Goal: Task Accomplishment & Management: Complete application form

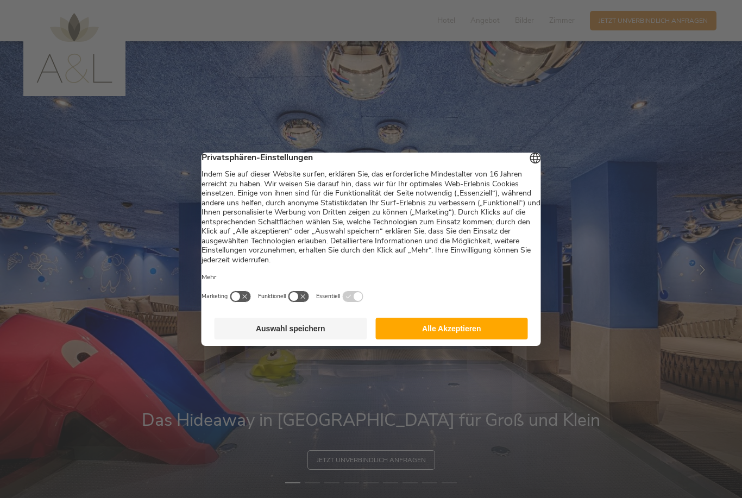
click at [397, 335] on button "Alle Akzeptieren" at bounding box center [451, 329] width 153 height 22
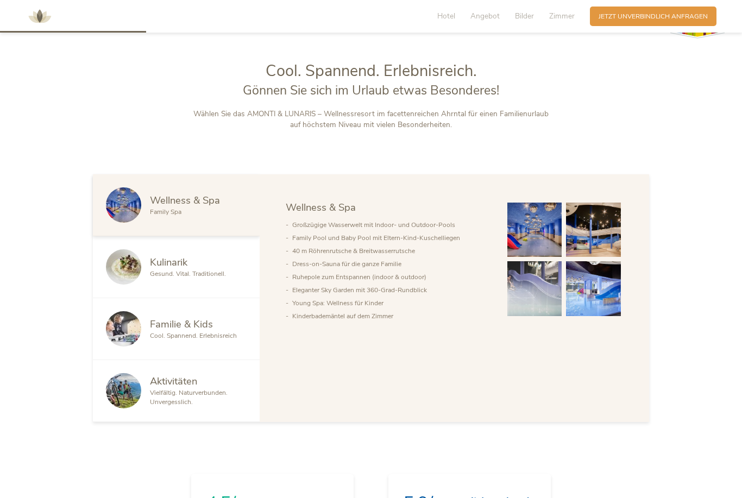
scroll to position [519, 0]
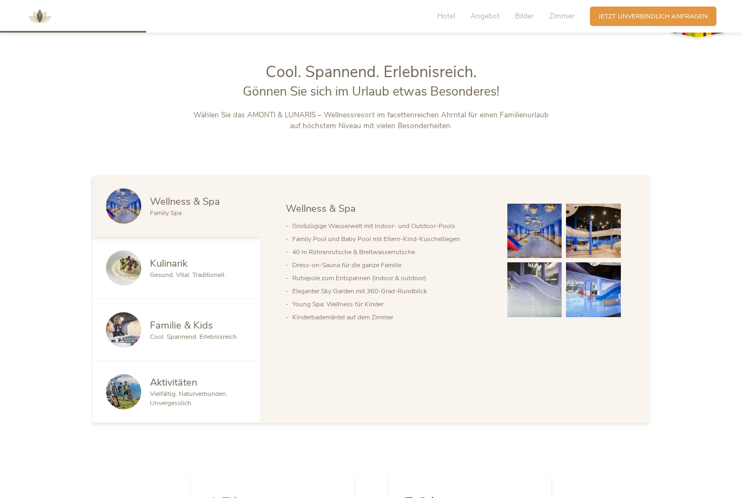
click at [161, 332] on span "Familie & Kids" at bounding box center [181, 325] width 63 height 14
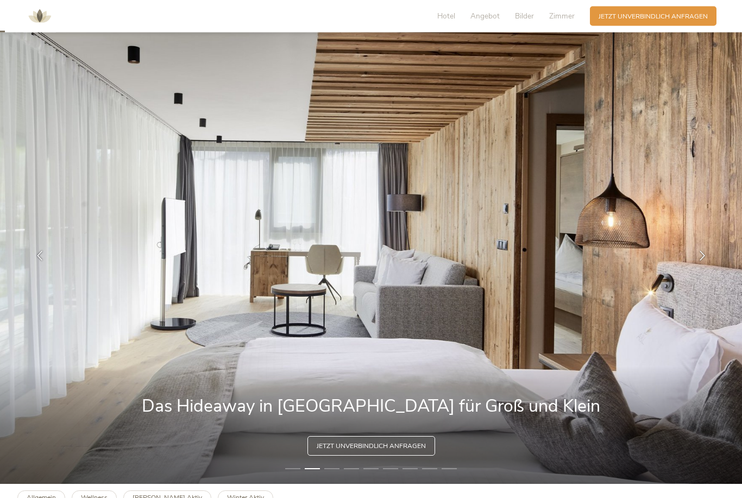
scroll to position [2, 0]
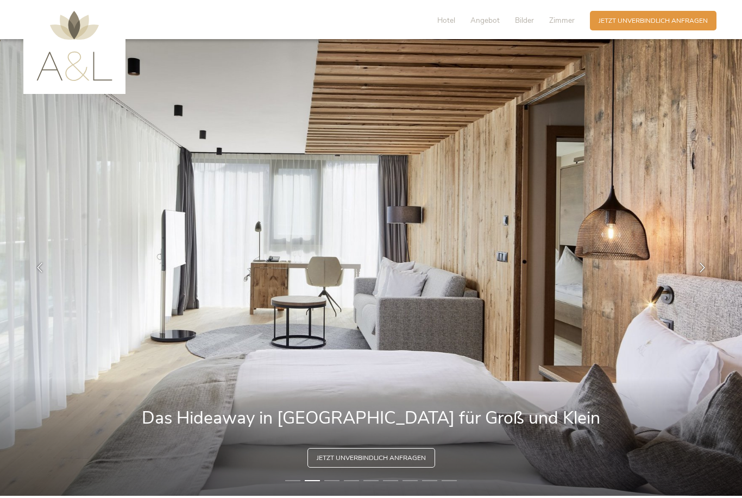
click at [523, 18] on span "Bilder" at bounding box center [524, 20] width 19 height 10
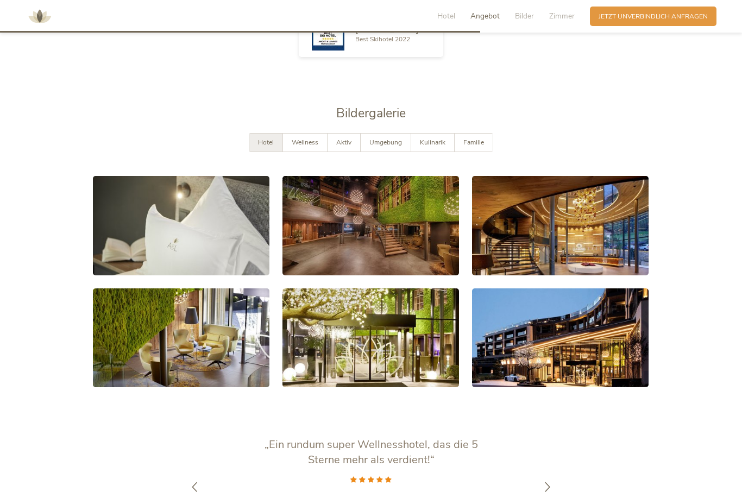
scroll to position [1760, 0]
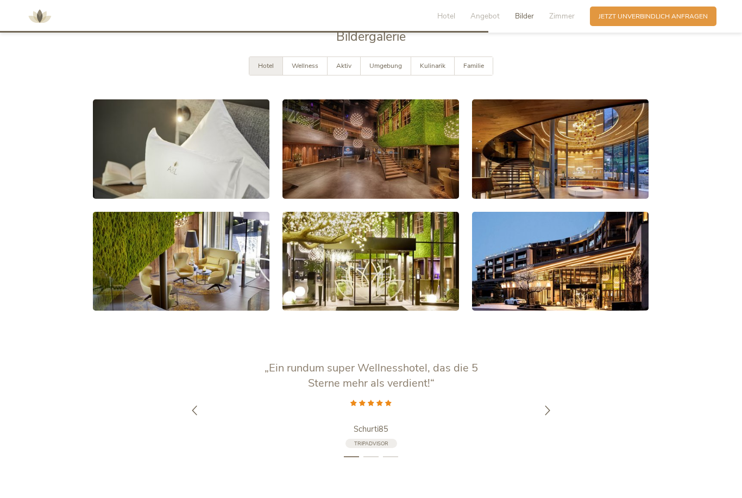
click at [477, 70] on span "Familie" at bounding box center [473, 65] width 21 height 9
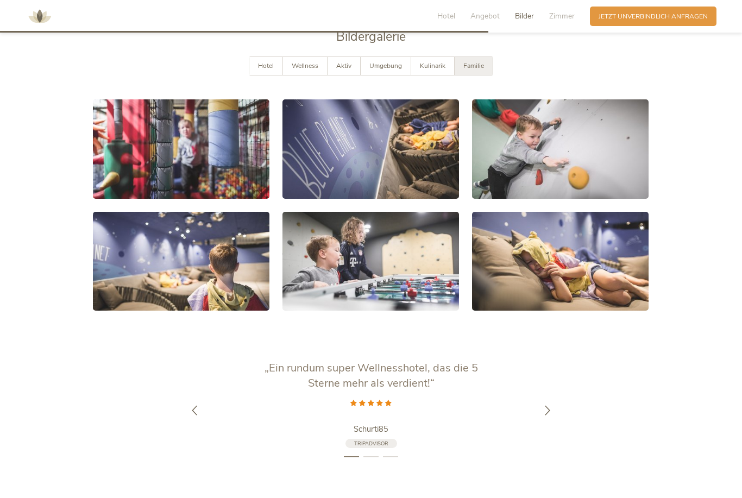
click at [562, 17] on span "Zimmer" at bounding box center [562, 16] width 26 height 10
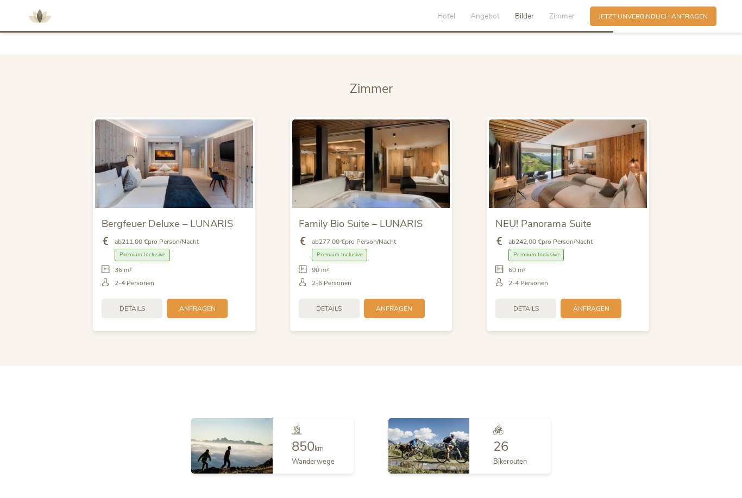
scroll to position [2209, 0]
click at [140, 206] on img at bounding box center [174, 165] width 158 height 89
click at [526, 203] on img at bounding box center [568, 165] width 158 height 89
click at [518, 314] on span "Details" at bounding box center [526, 309] width 26 height 9
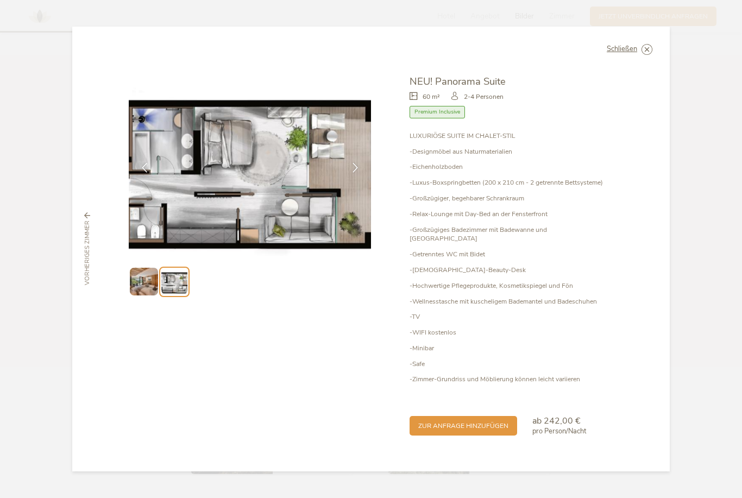
click at [625, 53] on span "Schließen" at bounding box center [622, 49] width 30 height 7
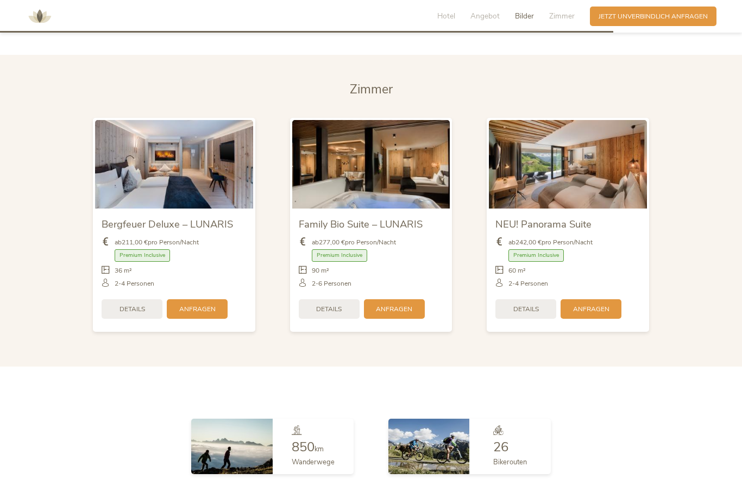
click at [332, 191] on img at bounding box center [371, 164] width 158 height 89
click at [323, 314] on span "Details" at bounding box center [329, 309] width 26 height 9
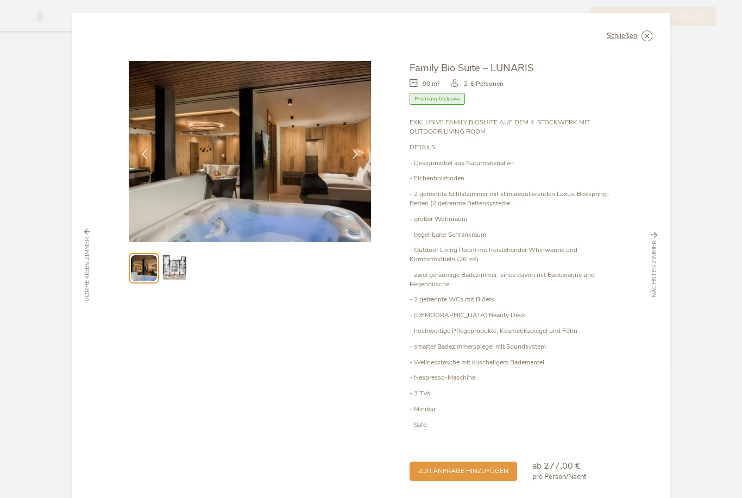
click at [170, 255] on img at bounding box center [174, 268] width 28 height 28
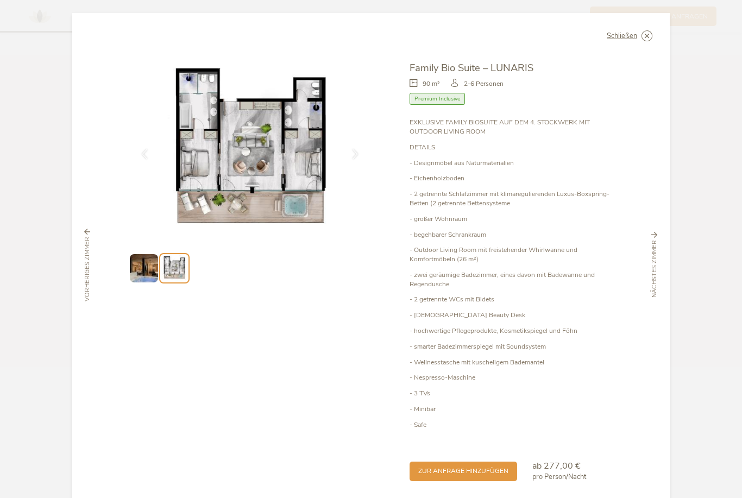
click at [0, 0] on icon at bounding box center [0, 0] width 0 height 0
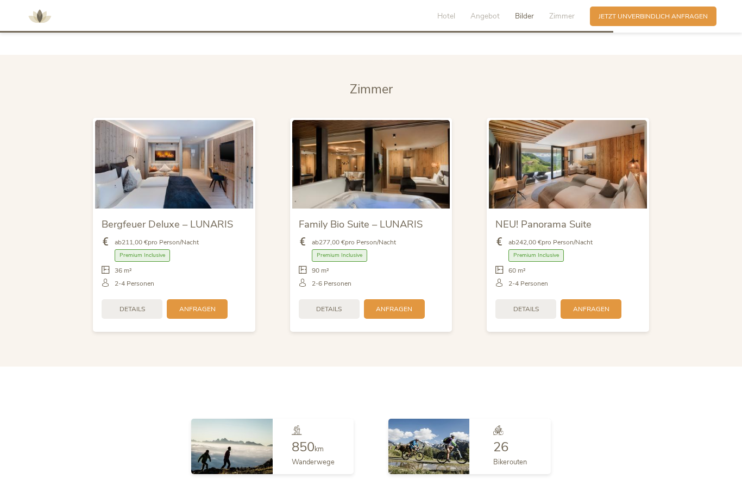
click at [124, 314] on span "Details" at bounding box center [133, 309] width 26 height 9
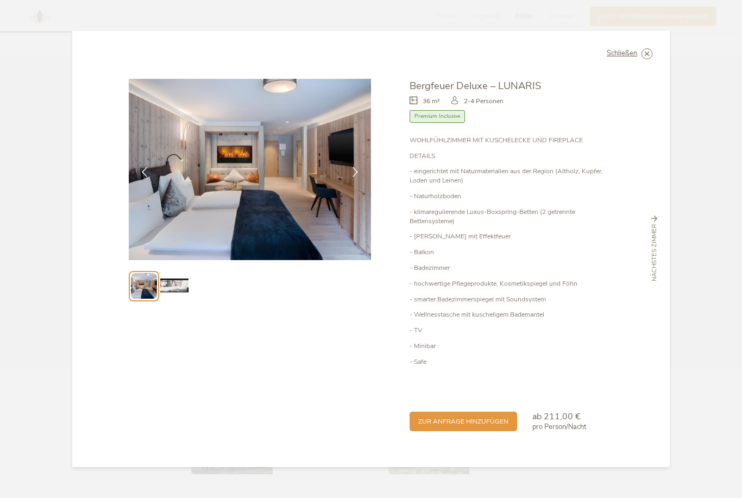
click at [178, 287] on img at bounding box center [174, 286] width 28 height 28
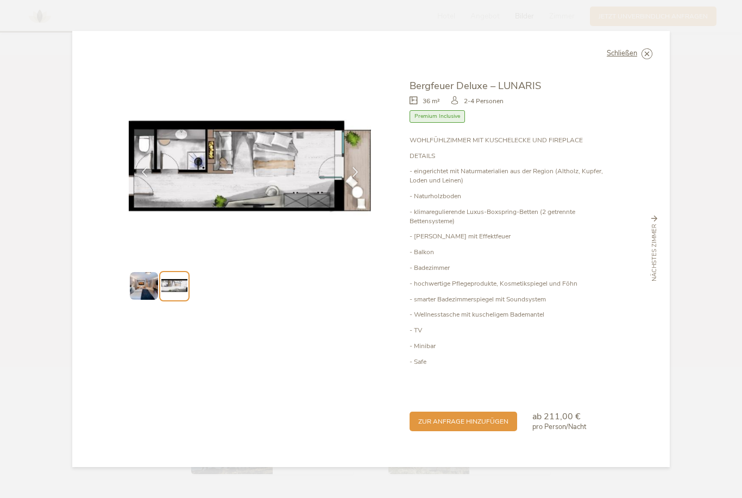
click at [640, 57] on div "Schließen" at bounding box center [630, 53] width 46 height 11
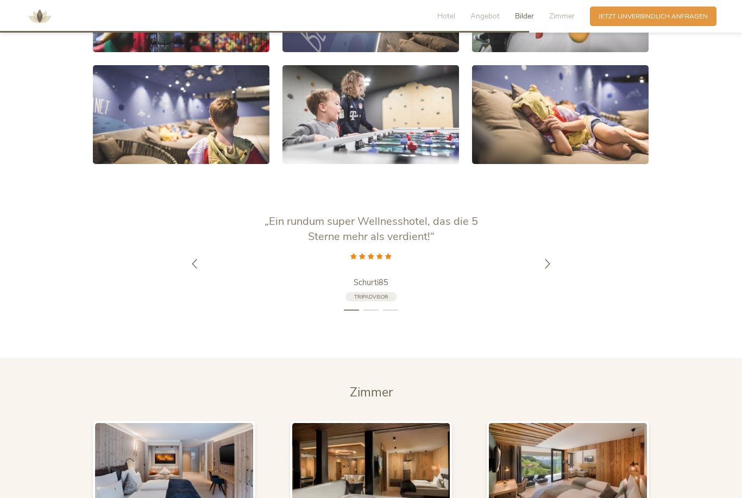
scroll to position [1906, 0]
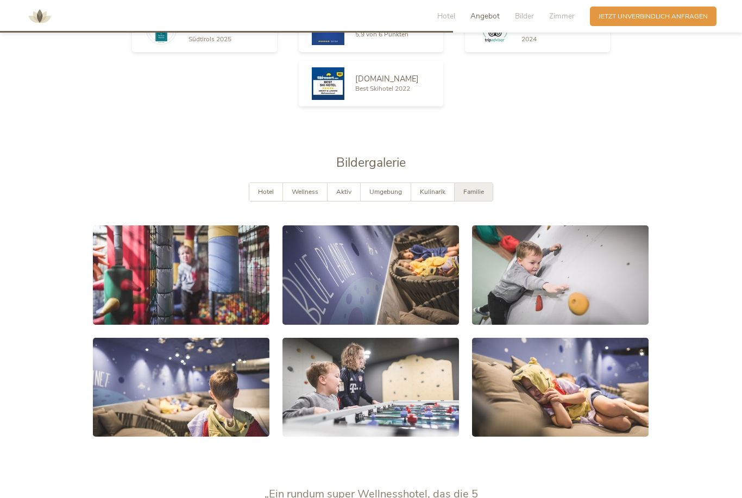
click at [440, 14] on span "Hotel" at bounding box center [446, 16] width 18 height 10
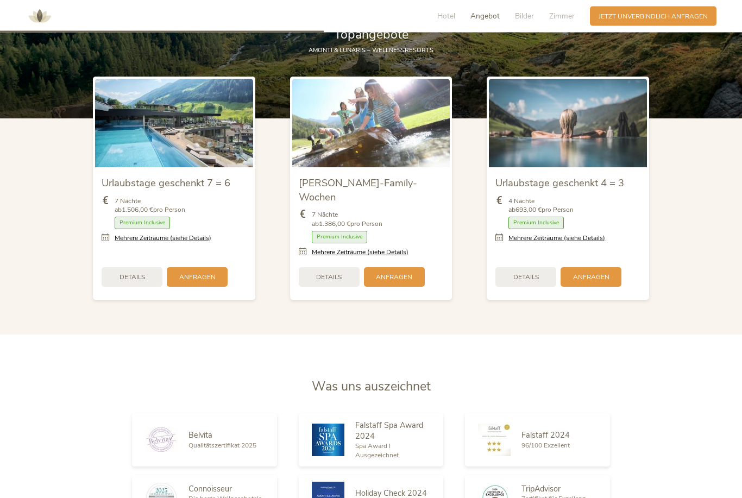
scroll to position [1165, 0]
click at [142, 167] on img at bounding box center [174, 123] width 158 height 89
click at [124, 167] on img at bounding box center [174, 123] width 158 height 89
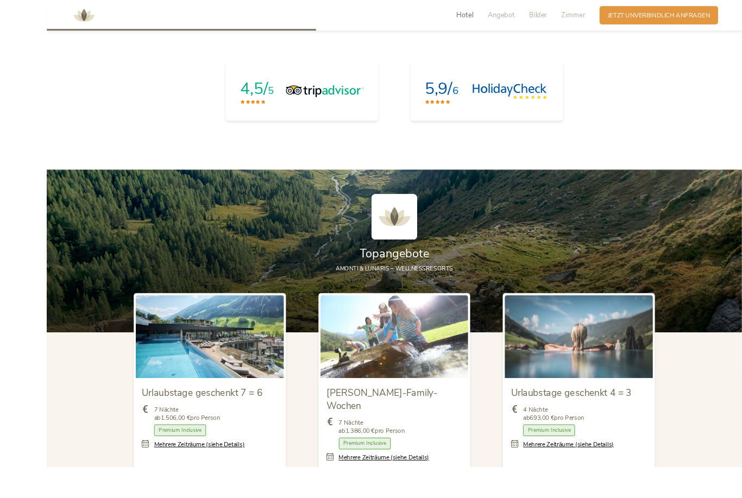
scroll to position [1058, 0]
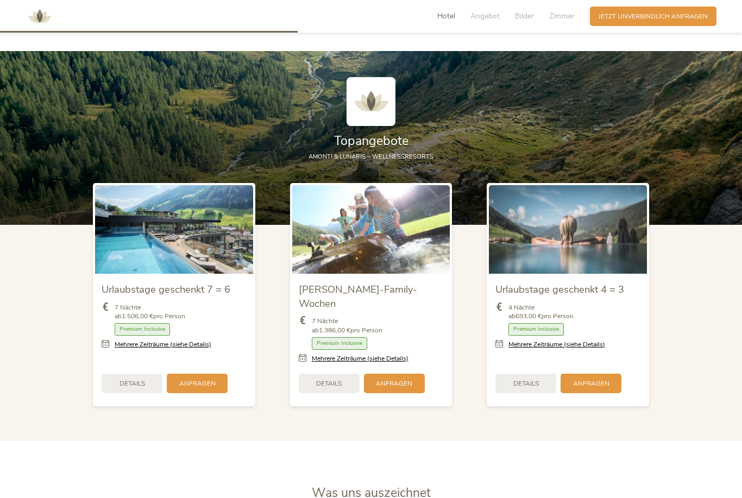
click at [123, 388] on span "Details" at bounding box center [133, 383] width 26 height 9
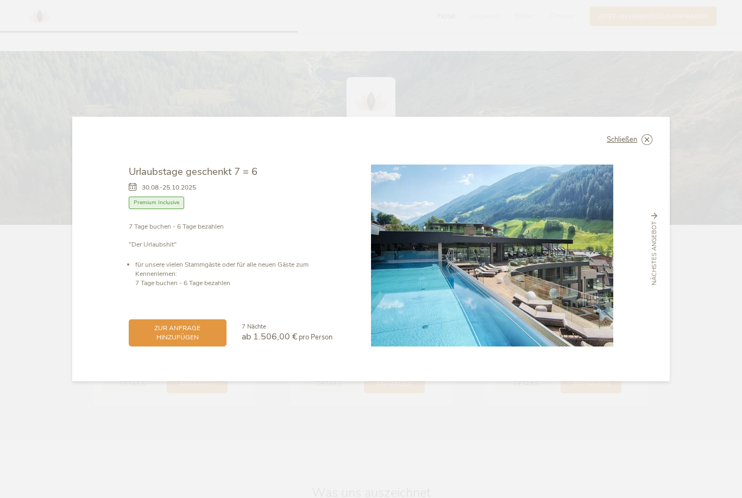
click at [177, 342] on span "zur Anfrage hinzufügen" at bounding box center [177, 333] width 80 height 18
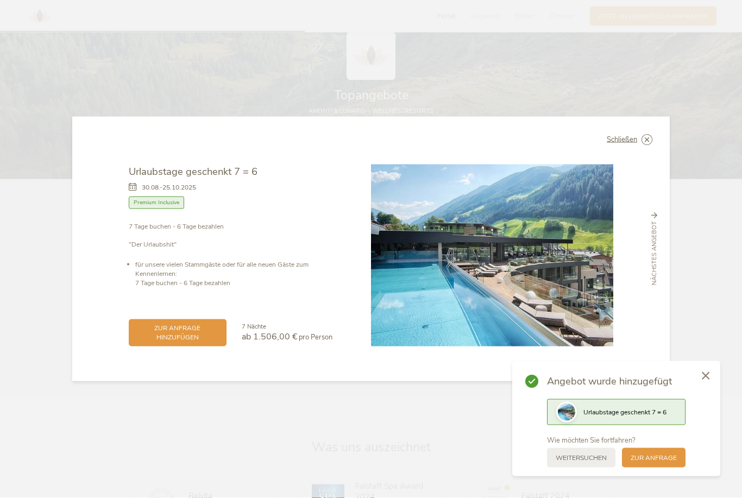
scroll to position [1106, 0]
click at [636, 463] on span "zur Anfrage" at bounding box center [654, 458] width 46 height 9
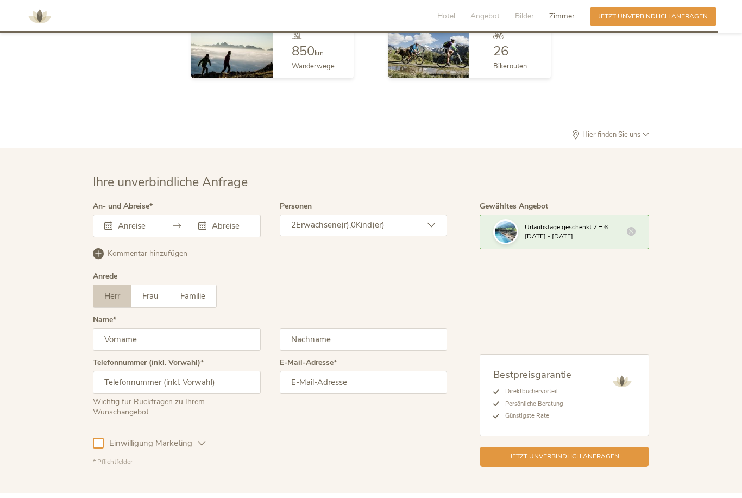
scroll to position [2639, 0]
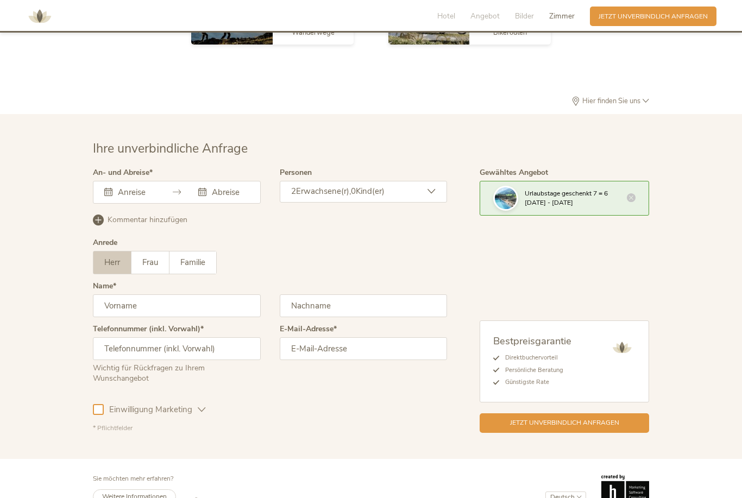
click at [631, 202] on icon at bounding box center [631, 197] width 9 height 9
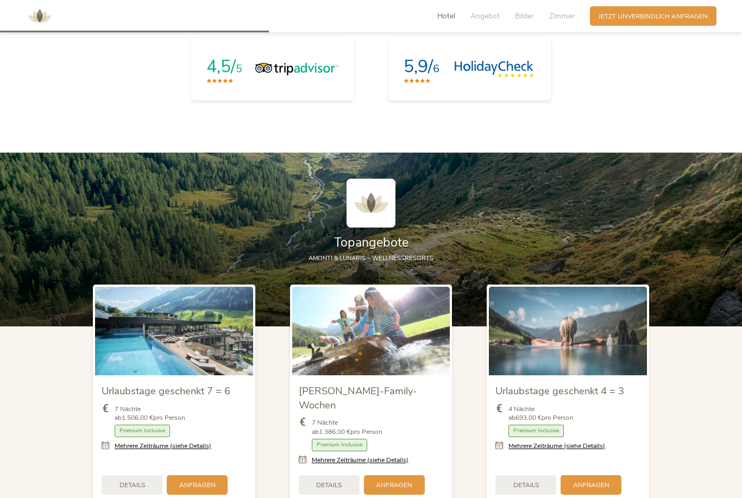
scroll to position [957, 0]
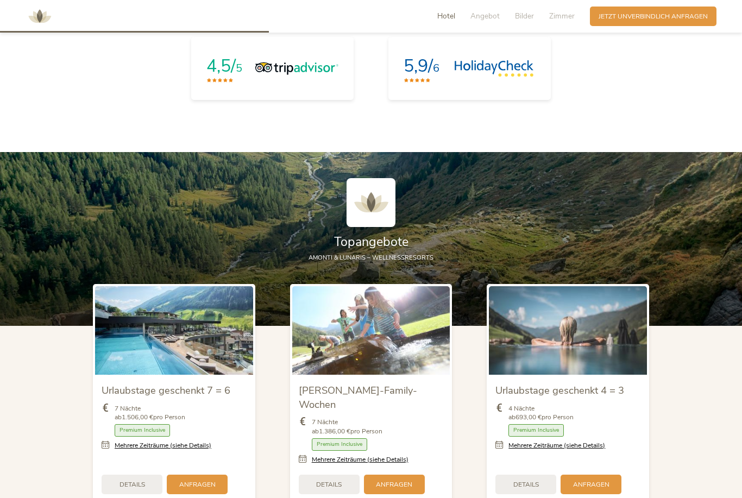
click at [706, 404] on section "Topangebote AMONTI & LUNARIS – Wellnessresorts Urlaubstage geschenkt 7 = 6 7 Nä…" at bounding box center [371, 347] width 742 height 390
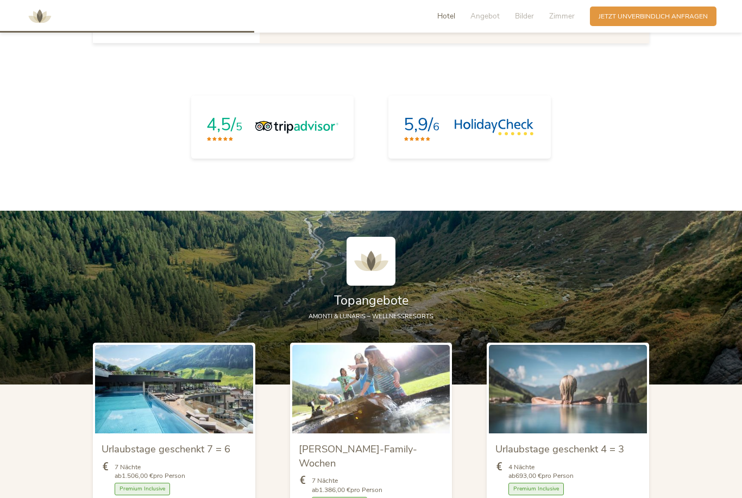
scroll to position [904, 0]
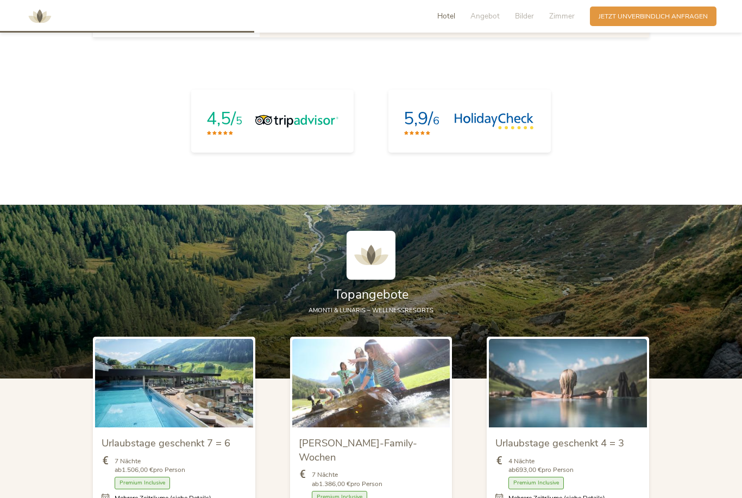
click at [351, 303] on span "Topangebote" at bounding box center [371, 294] width 74 height 17
click at [342, 303] on span "Topangebote" at bounding box center [371, 294] width 74 height 17
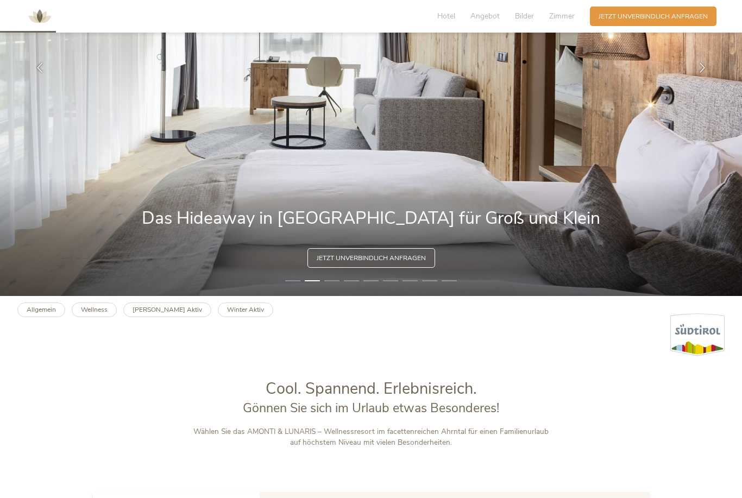
scroll to position [198, 0]
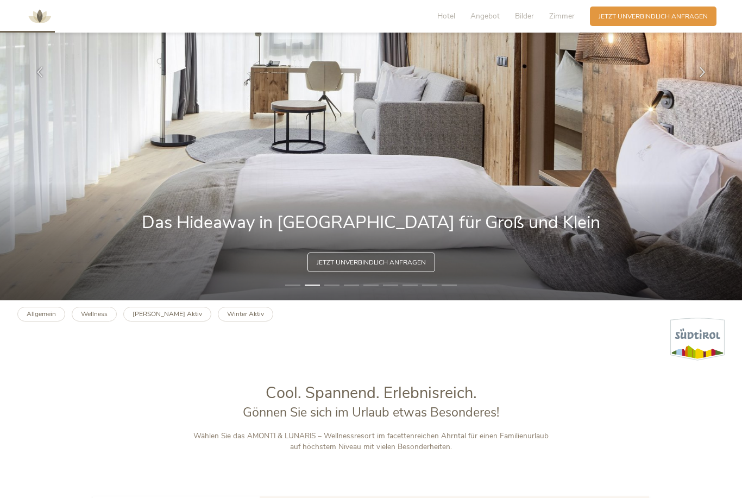
click at [227, 318] on b "Winter Aktiv" at bounding box center [245, 314] width 37 height 9
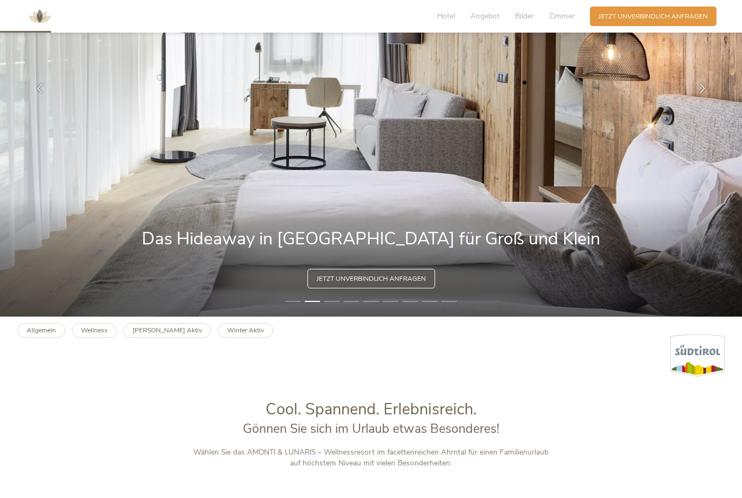
click at [345, 284] on span "Jetzt unverbindlich anfragen" at bounding box center [371, 278] width 109 height 9
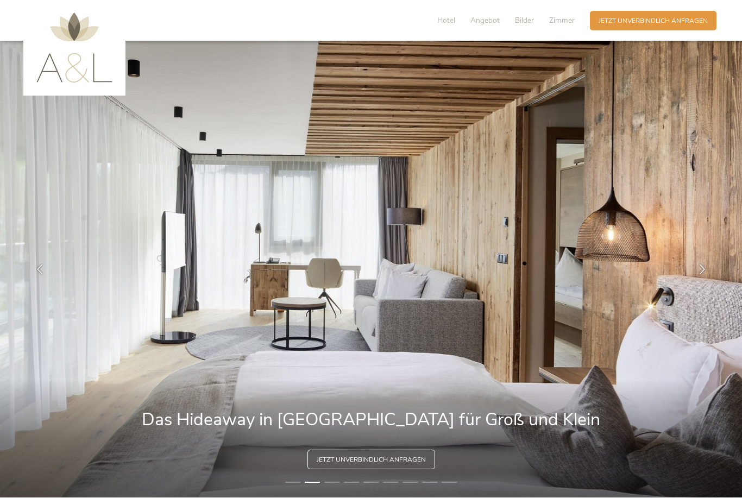
scroll to position [0, 0]
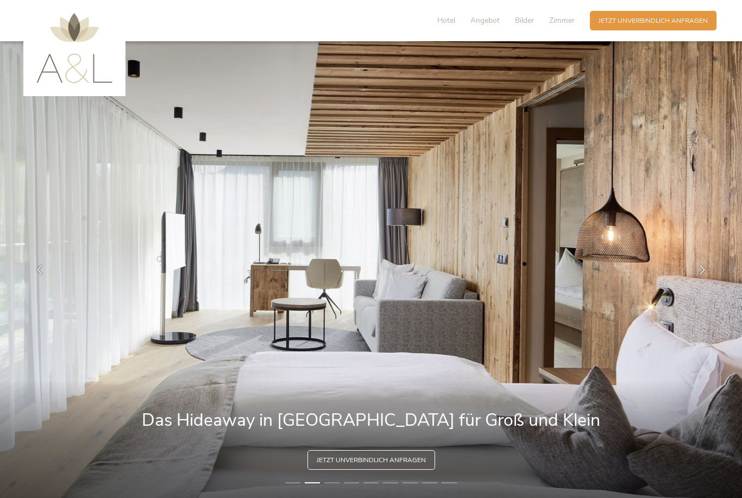
click at [622, 26] on div "Anfragen Jetzt unverbindlich anfragen" at bounding box center [653, 21] width 127 height 20
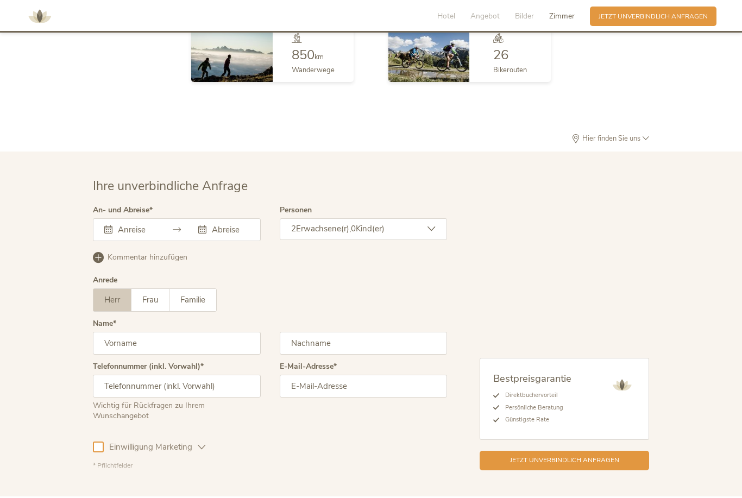
scroll to position [2674, 0]
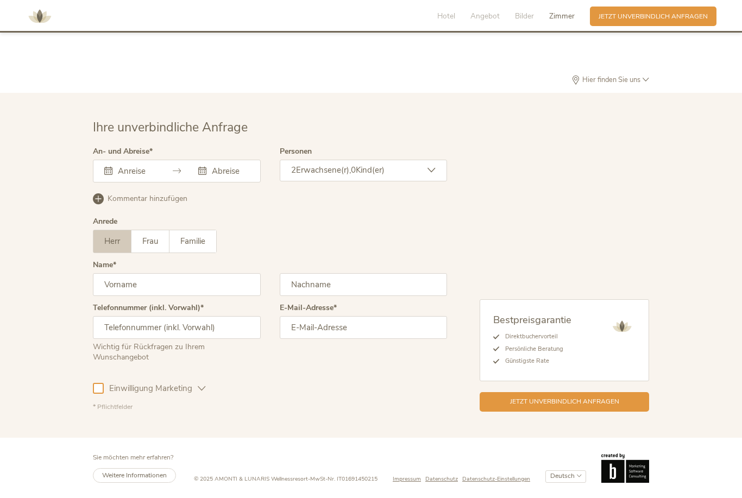
click at [186, 236] on span "Familie" at bounding box center [192, 241] width 25 height 11
click at [292, 286] on input "text" at bounding box center [364, 284] width 168 height 23
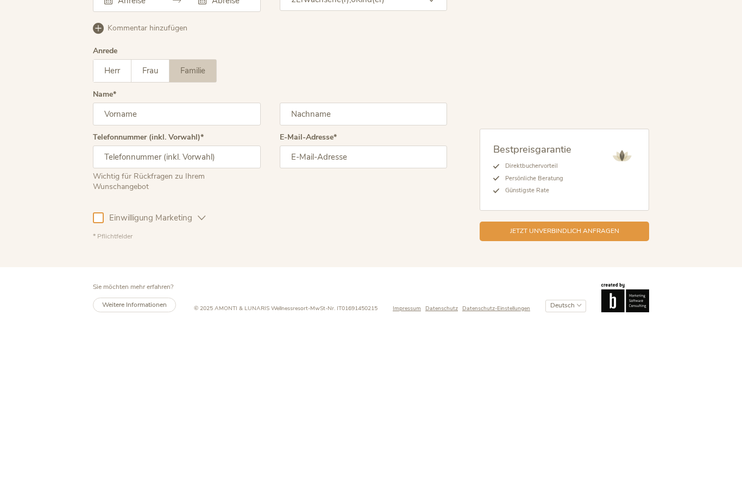
type input "D"
type input "[PERSON_NAME]"
type input "00491739576564"
click at [290, 316] on input "email" at bounding box center [364, 327] width 168 height 23
type input "teilmenge_welten1k@icloud.com"
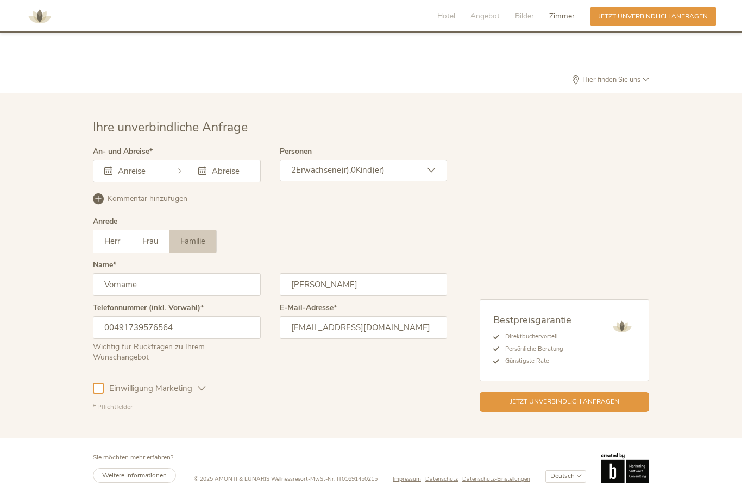
click at [124, 169] on input "text" at bounding box center [135, 171] width 40 height 11
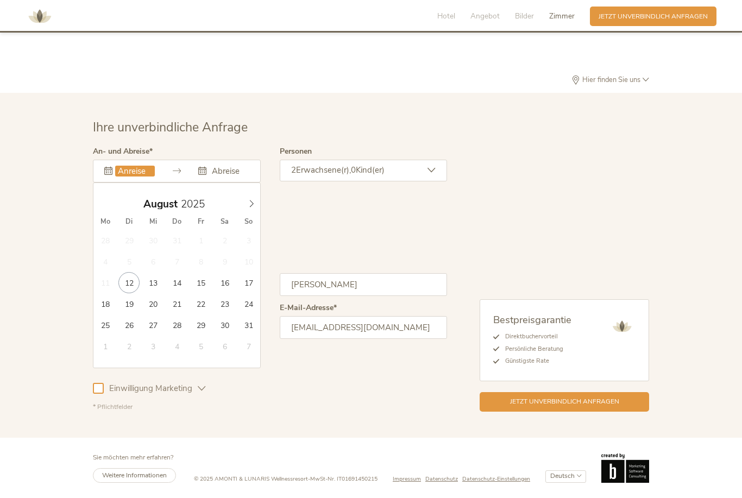
click at [248, 206] on icon at bounding box center [252, 204] width 8 height 8
click at [249, 204] on icon at bounding box center [252, 204] width 8 height 8
click at [247, 210] on div "Oktober 2025" at bounding box center [176, 204] width 167 height 21
click at [246, 205] on span at bounding box center [251, 201] width 18 height 15
type input "[DATE]"
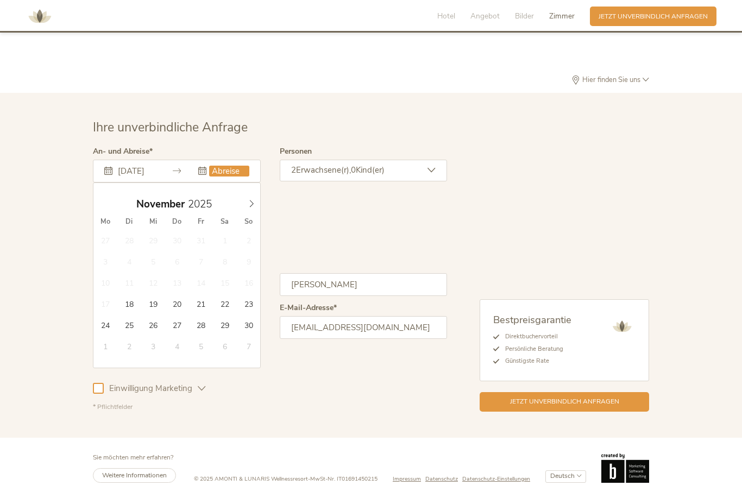
type input "[DATE]"
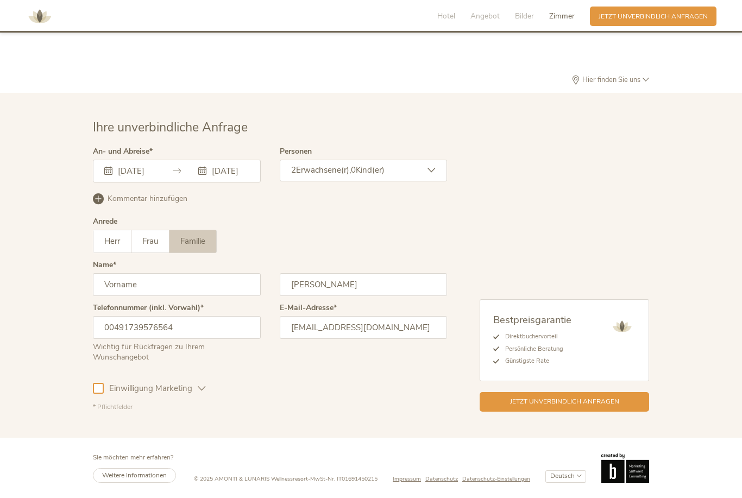
click at [427, 171] on div "2 Erwachsene(r), 0 Kind(er)" at bounding box center [364, 171] width 168 height 22
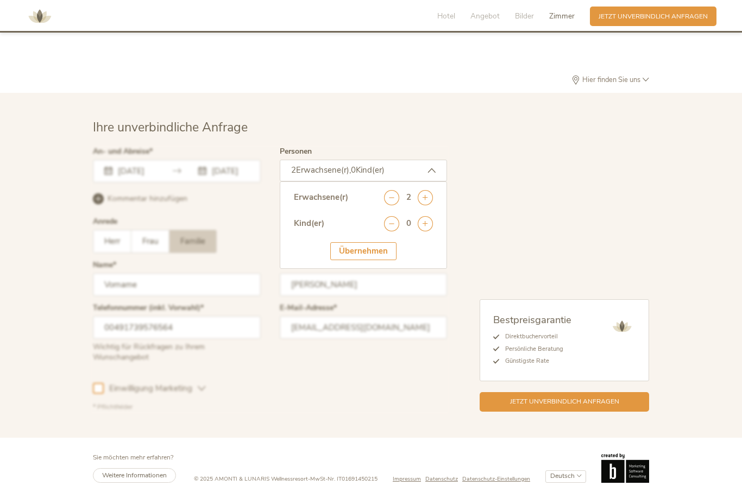
click at [425, 218] on icon at bounding box center [425, 223] width 15 height 15
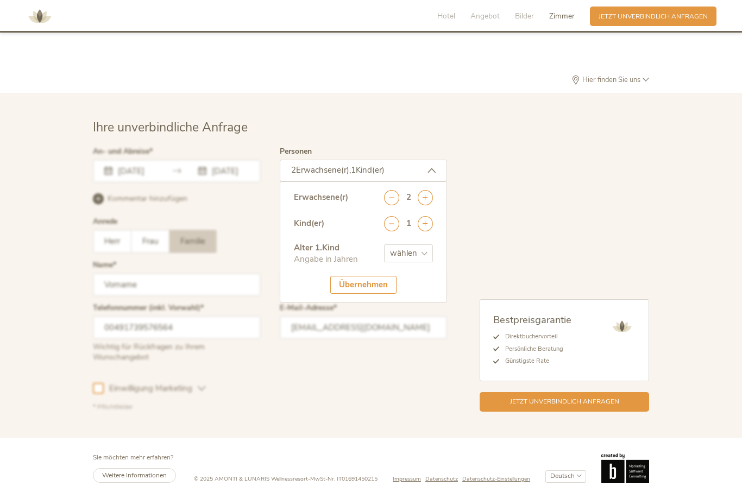
click at [417, 249] on select "wählen 0 1 2 3 4 5 6 7 8 9 10 11 12 13 14 15 16 17" at bounding box center [408, 253] width 49 height 18
select select "2"
click at [359, 282] on div "Übernehmen" at bounding box center [363, 285] width 66 height 18
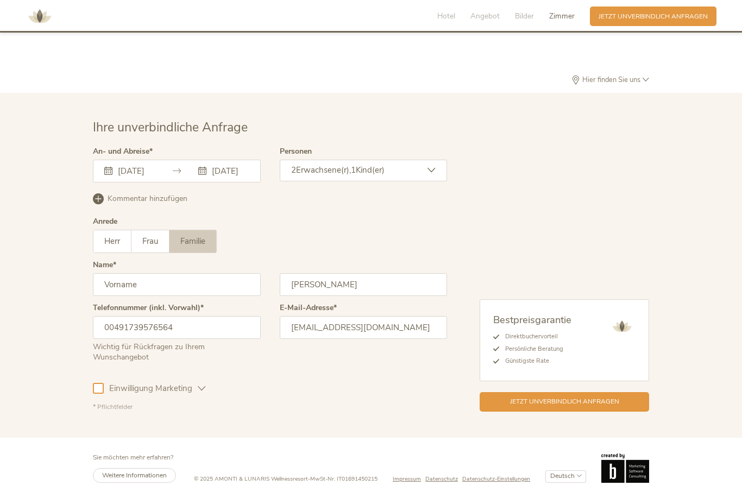
click at [96, 393] on div at bounding box center [98, 388] width 11 height 11
click at [500, 406] on div "Jetzt unverbindlich anfragen" at bounding box center [564, 402] width 169 height 20
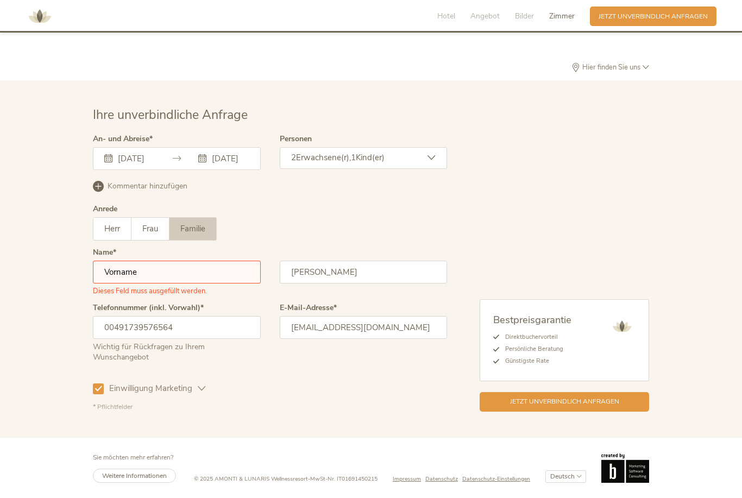
scroll to position [2686, 0]
click at [166, 272] on input "text" at bounding box center [177, 272] width 168 height 23
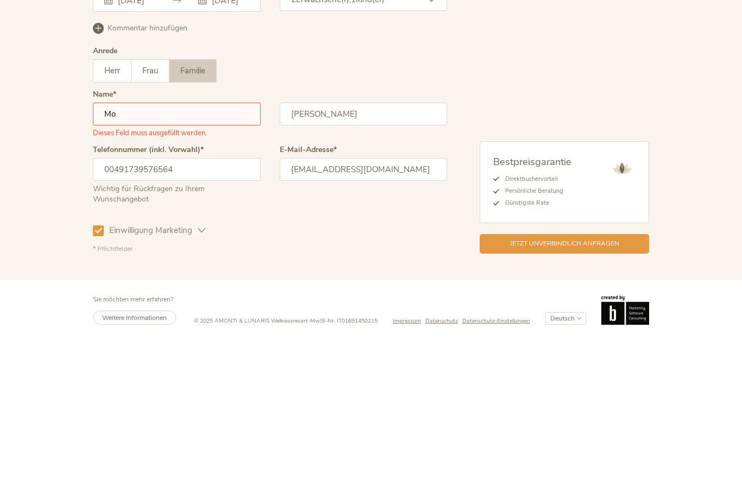
type input "M"
type input "B"
type input "Benjamin"
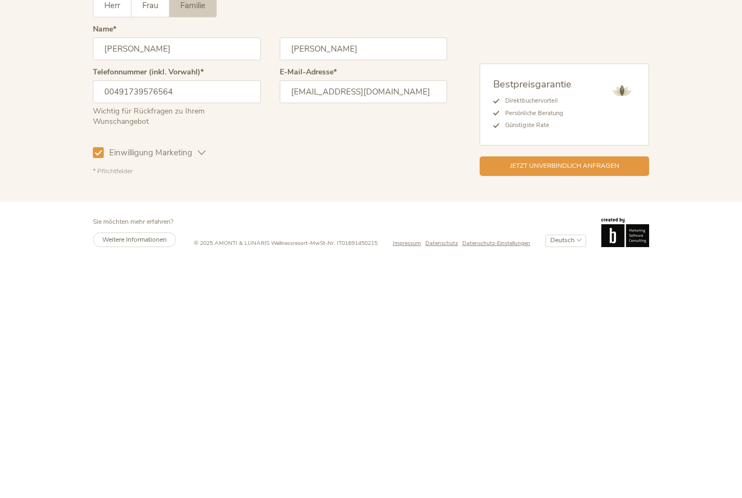
click at [510, 397] on span "Jetzt unverbindlich anfragen" at bounding box center [564, 401] width 109 height 9
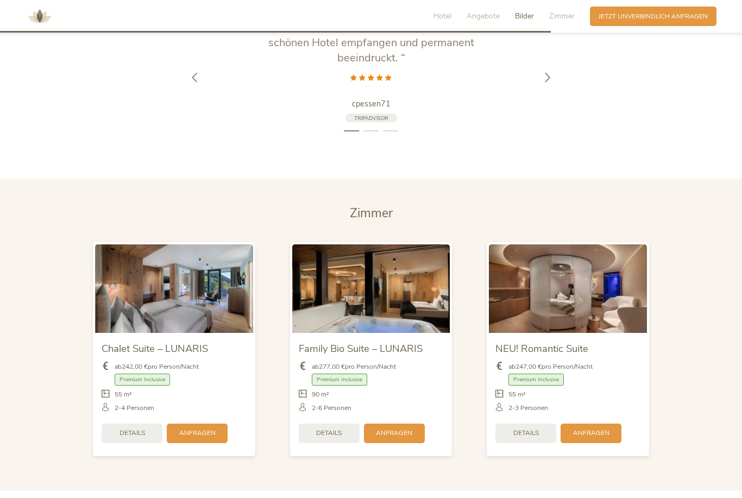
scroll to position [1851, 0]
click at [142, 332] on img at bounding box center [174, 288] width 158 height 89
click at [120, 437] on span "Details" at bounding box center [133, 432] width 26 height 9
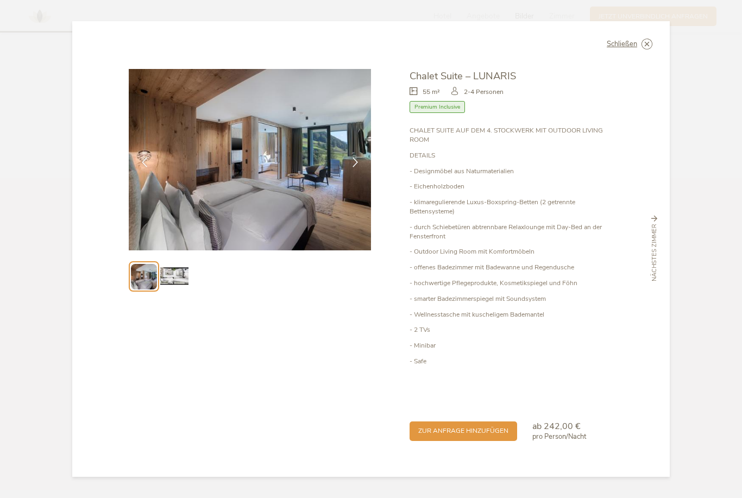
click at [173, 291] on img at bounding box center [174, 277] width 28 height 28
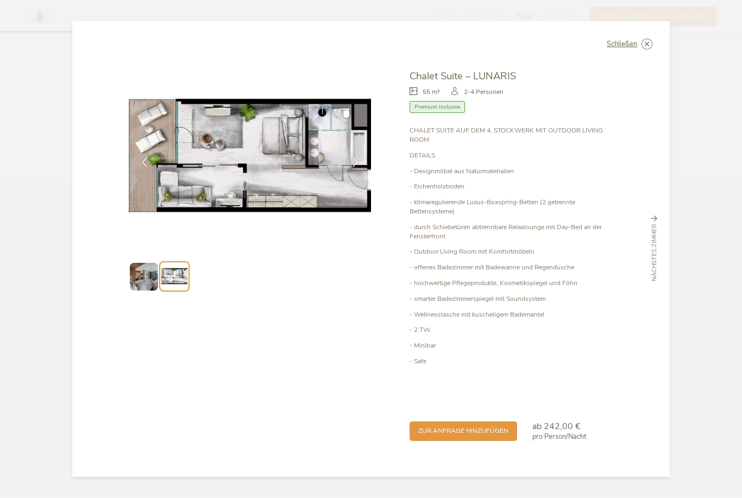
click at [641, 49] on div "Schließen" at bounding box center [630, 44] width 46 height 11
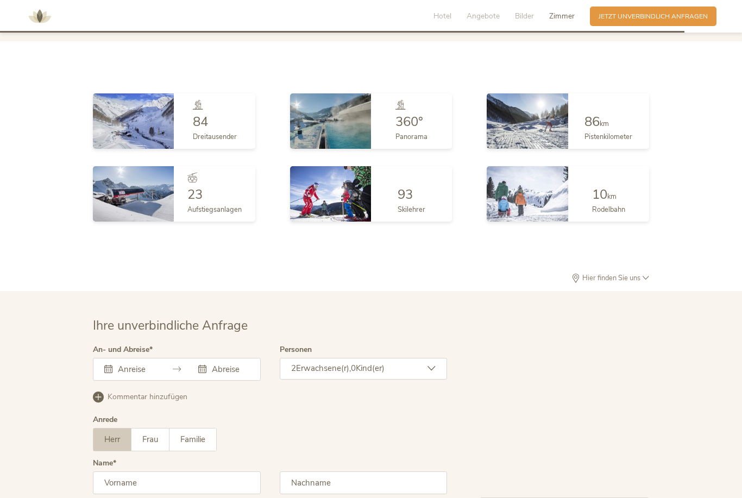
scroll to position [2301, 0]
click at [314, 148] on img at bounding box center [330, 120] width 81 height 55
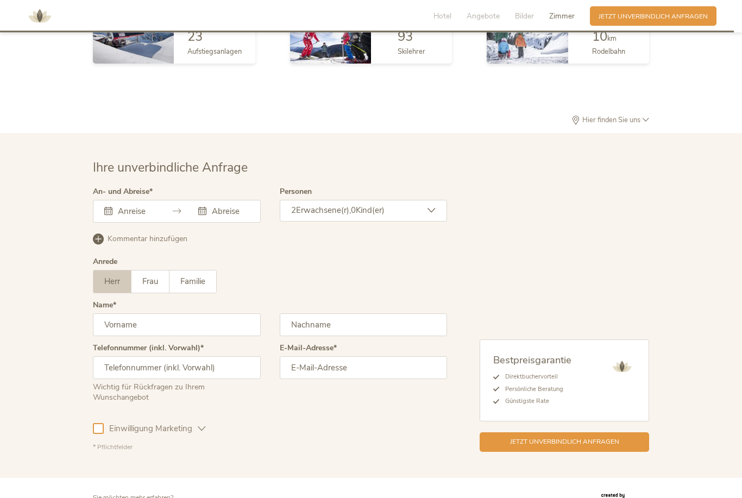
scroll to position [2493, 0]
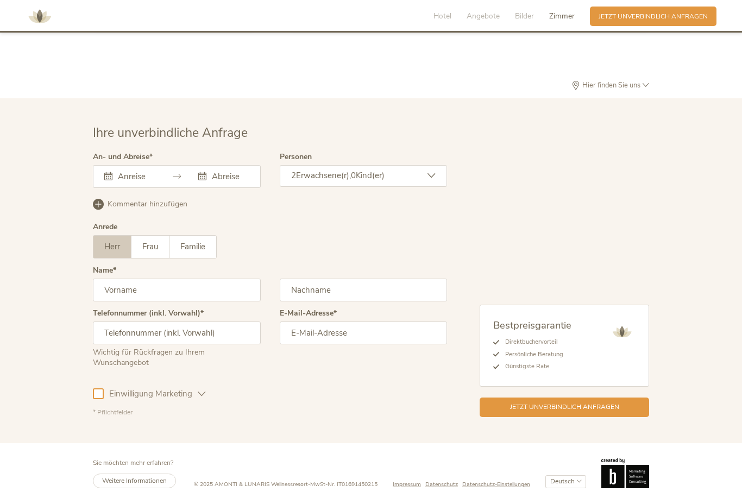
click at [134, 188] on div "[DATE] Mo Di Mi Do Fr Sa So 28 29 30 31 1 2 3 4 5 6 7 8 9 10 11 12 13 14 15 16 …" at bounding box center [177, 176] width 168 height 23
click at [127, 182] on input "text" at bounding box center [135, 176] width 40 height 11
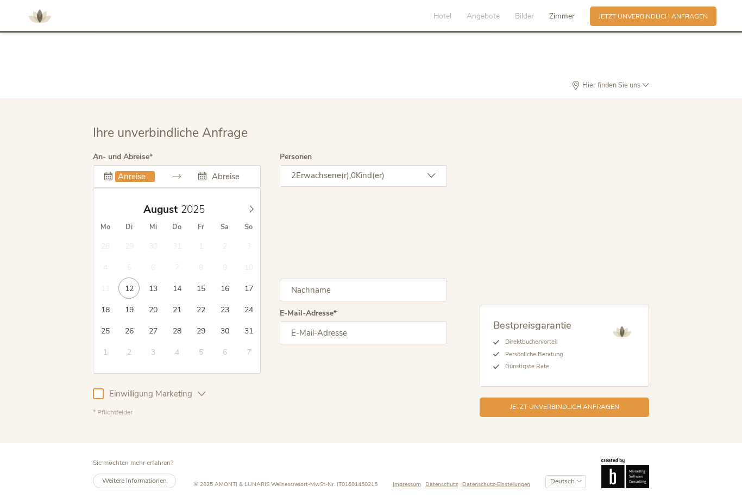
click at [244, 215] on span at bounding box center [251, 206] width 18 height 15
click at [243, 215] on span at bounding box center [251, 206] width 18 height 15
click at [248, 213] on icon at bounding box center [252, 209] width 8 height 8
type input "[DATE]"
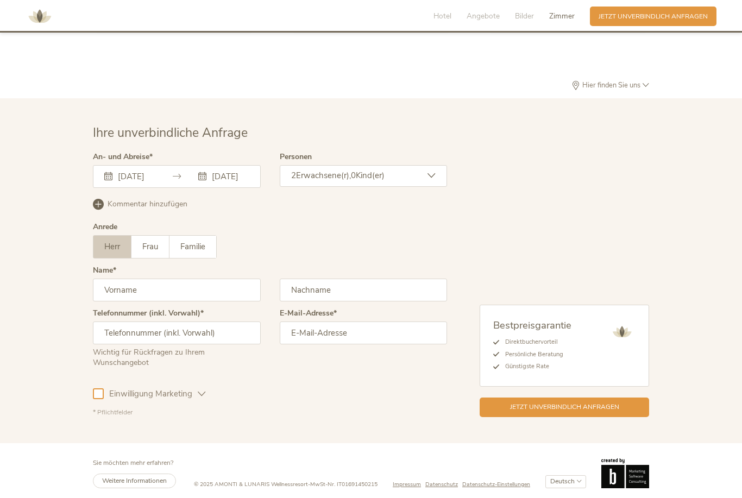
click at [222, 188] on div "[DATE] [DATE] [DATE] Mo Di Mi Do Fr Sa So 27 28 29 30 31 1 2 3 4 5 6 7 8 9 10 1…" at bounding box center [177, 176] width 168 height 23
click at [221, 182] on input "[DATE]" at bounding box center [229, 176] width 40 height 11
click at [435, 180] on icon at bounding box center [432, 176] width 8 height 8
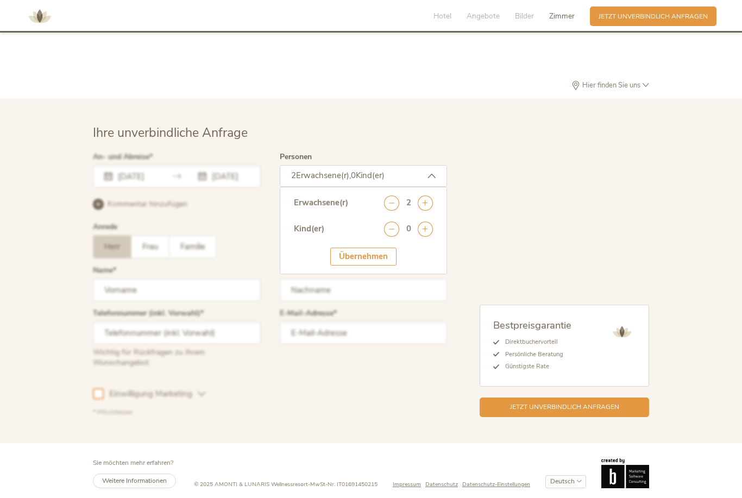
click at [422, 237] on icon at bounding box center [425, 229] width 15 height 15
click at [424, 268] on select "wählen 0 1 2 3 4 5 6 7 8 9 10 11 12 13 14 15 16 17" at bounding box center [408, 259] width 49 height 18
select select "2"
click at [358, 299] on div "Übernehmen" at bounding box center [363, 290] width 66 height 18
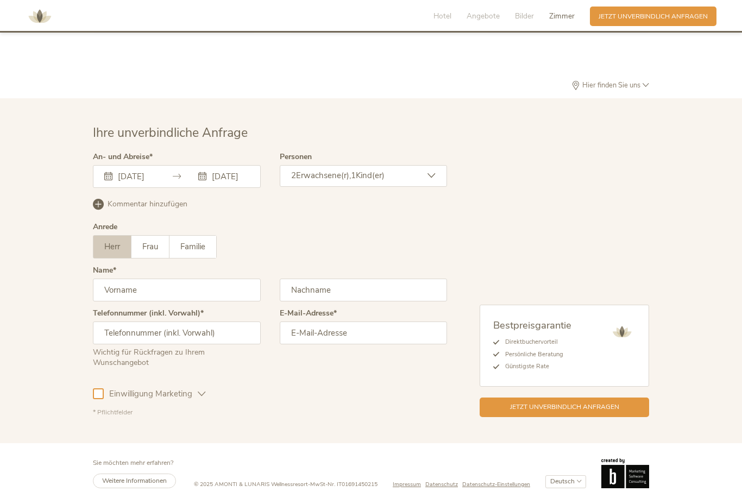
click at [139, 258] on label "Frau" at bounding box center [150, 247] width 38 height 22
click at [184, 252] on span "Familie" at bounding box center [192, 246] width 25 height 11
click at [298, 301] on input "text" at bounding box center [364, 290] width 168 height 23
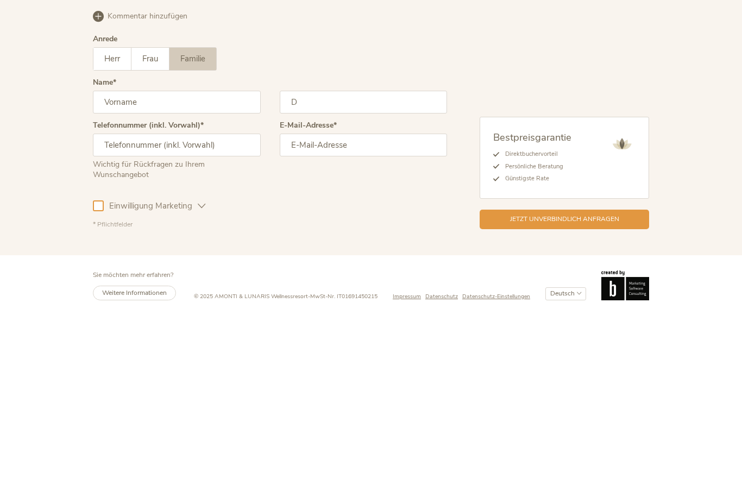
type input "Da"
type input "[PERSON_NAME]"
click at [289, 322] on input "email" at bounding box center [364, 333] width 168 height 23
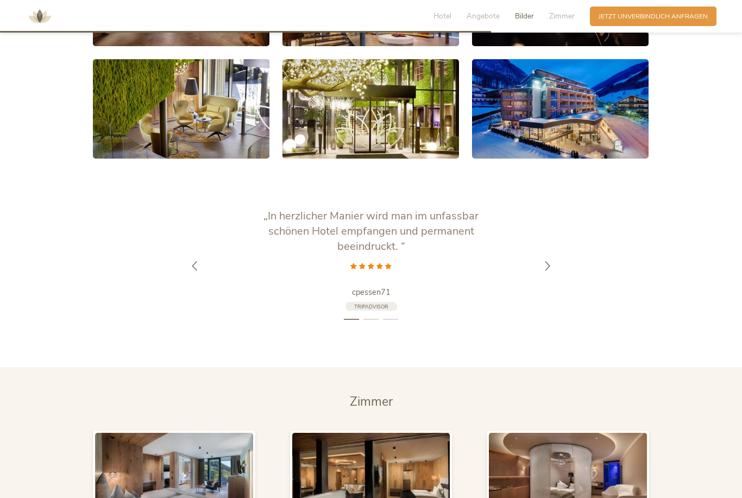
scroll to position [1657, 0]
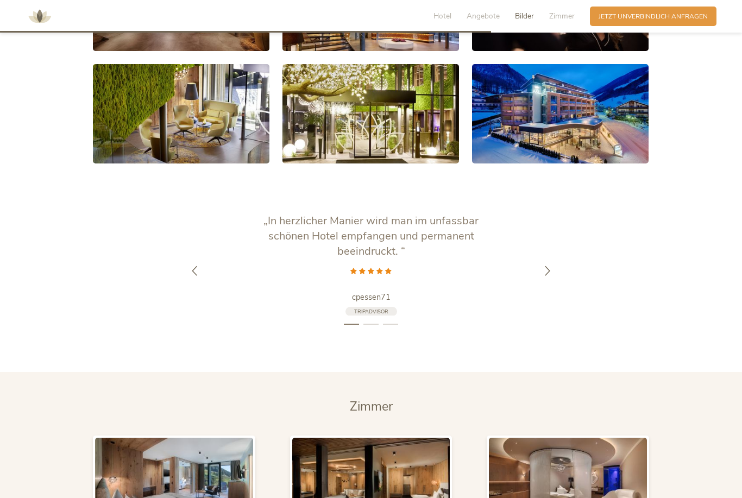
click at [517, 161] on link at bounding box center [560, 113] width 177 height 99
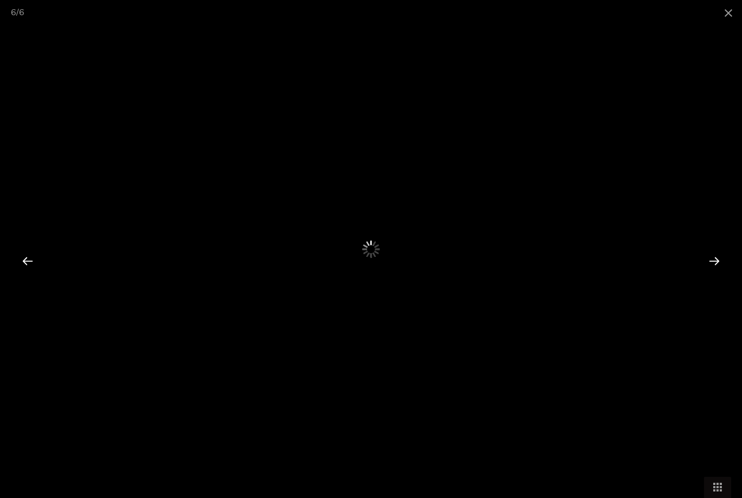
scroll to position [1657, 0]
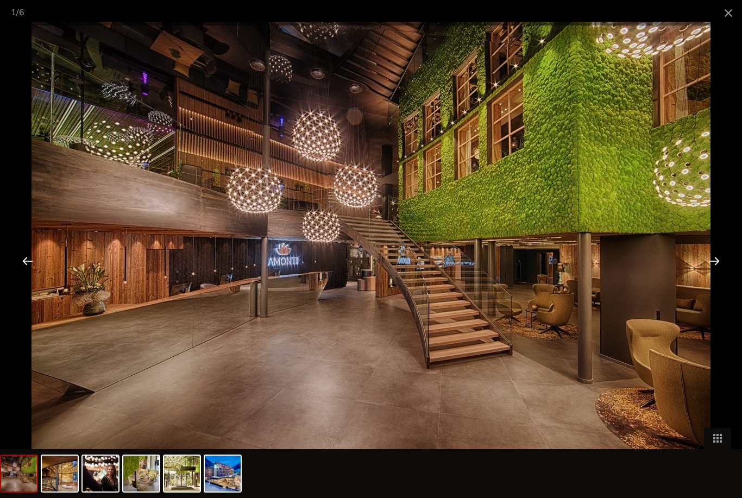
click at [715, 278] on div at bounding box center [715, 261] width 34 height 34
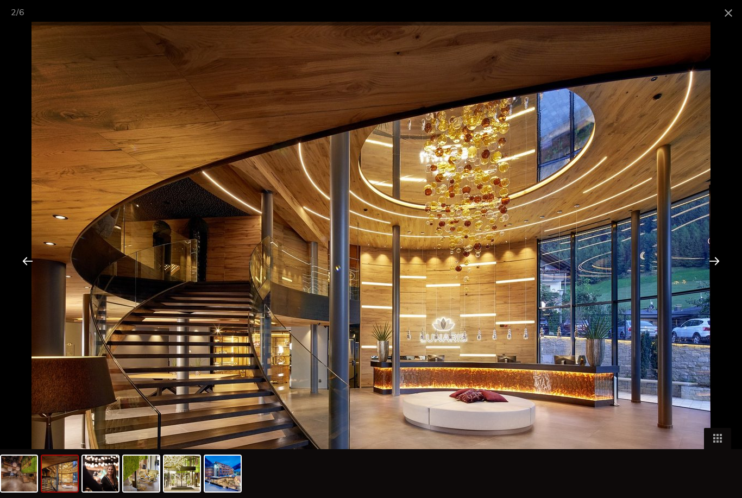
click at [716, 277] on div at bounding box center [715, 261] width 34 height 34
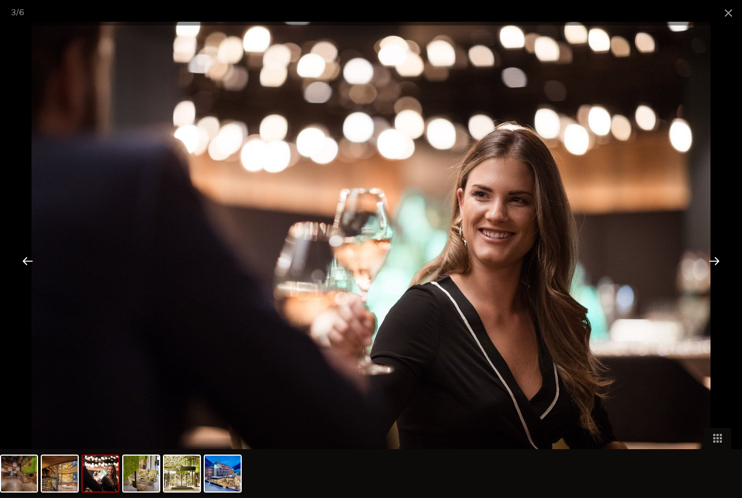
click at [718, 278] on div at bounding box center [715, 261] width 34 height 34
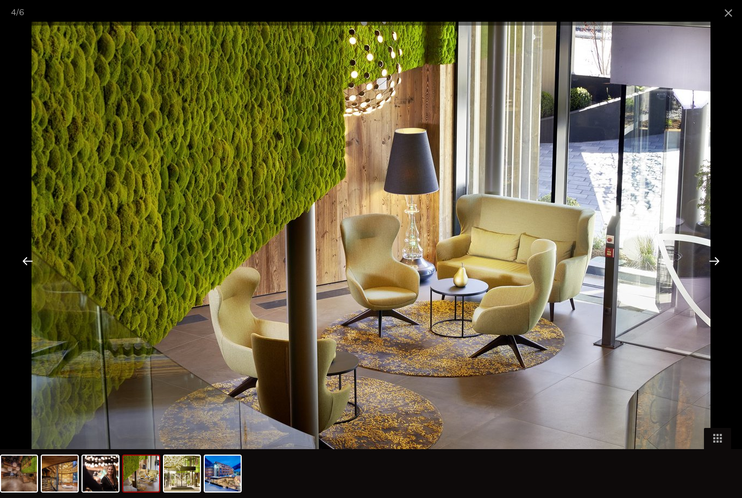
click at [715, 275] on div at bounding box center [715, 261] width 34 height 34
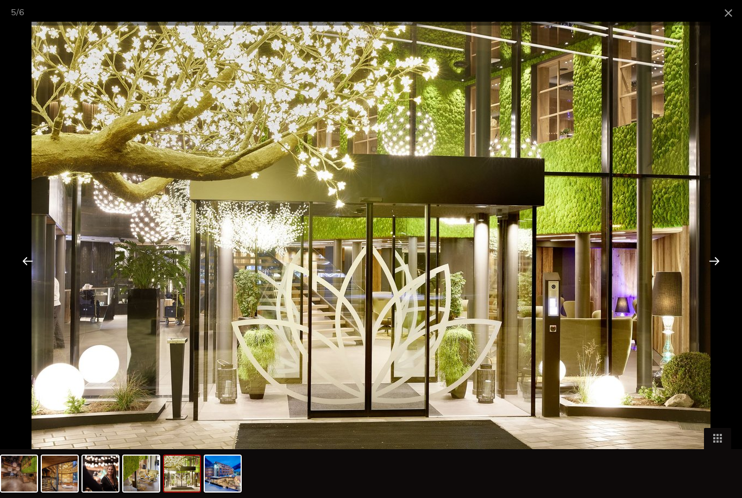
click at [715, 278] on div at bounding box center [715, 261] width 34 height 34
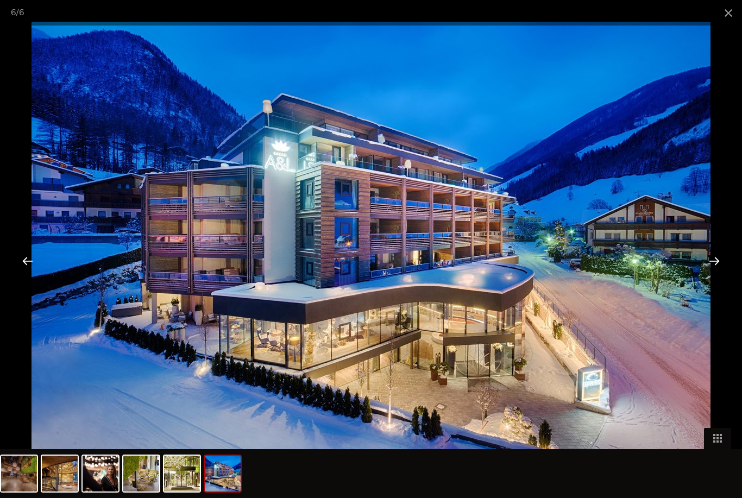
click at [725, 12] on span at bounding box center [728, 13] width 27 height 26
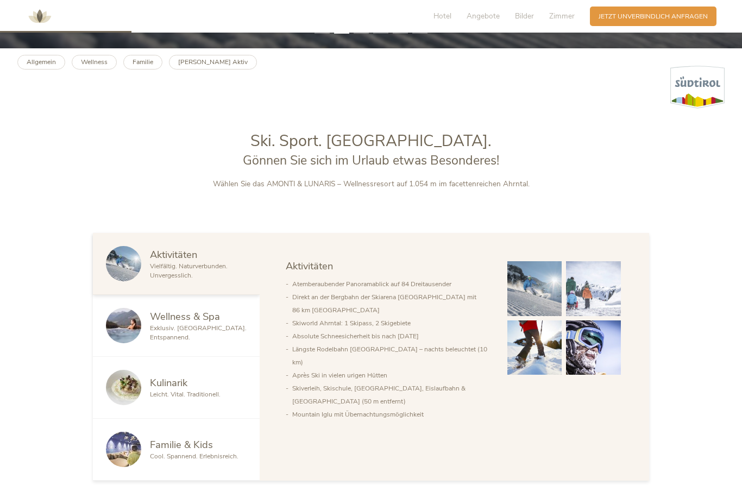
scroll to position [449, 0]
